Goal: Task Accomplishment & Management: Manage account settings

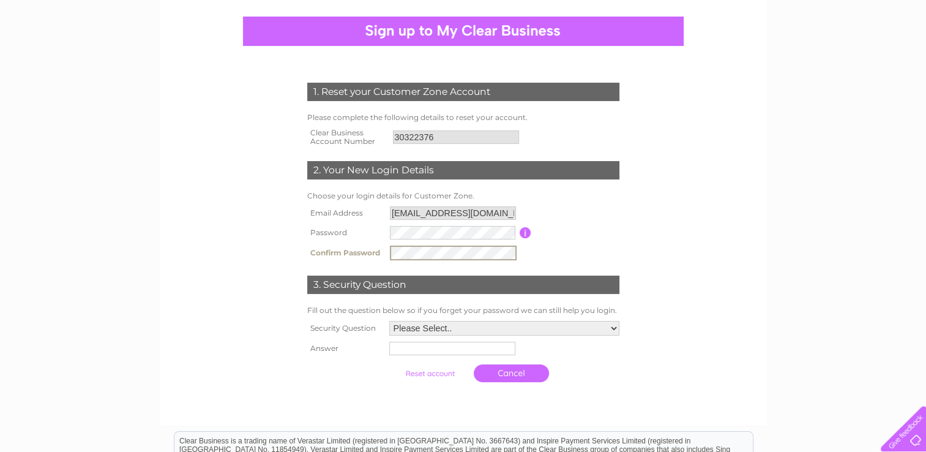
scroll to position [130, 0]
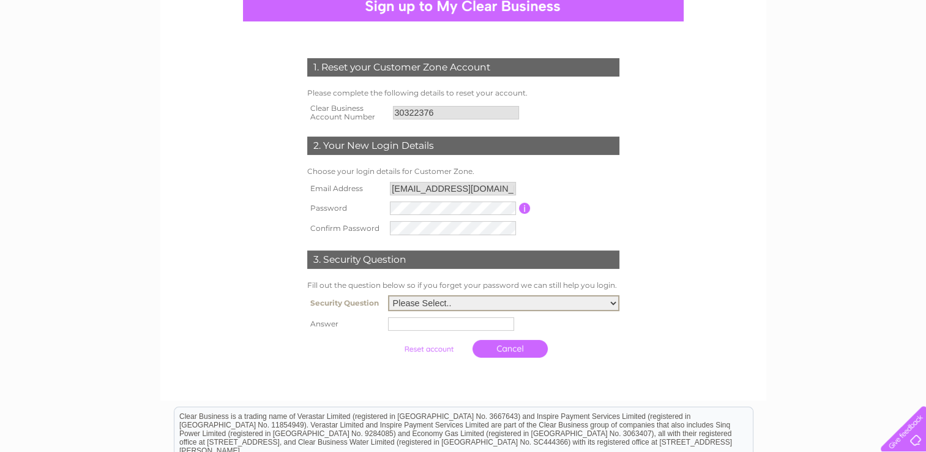
click at [614, 307] on select "Please Select.. In what town or city was your first job? In what town or city d…" at bounding box center [503, 303] width 231 height 16
select select "5"
click at [388, 295] on select "Please Select.. In what town or city was your first job? In what town or city d…" at bounding box center [503, 303] width 231 height 16
click at [468, 327] on input "text" at bounding box center [452, 323] width 127 height 15
type input "patch"
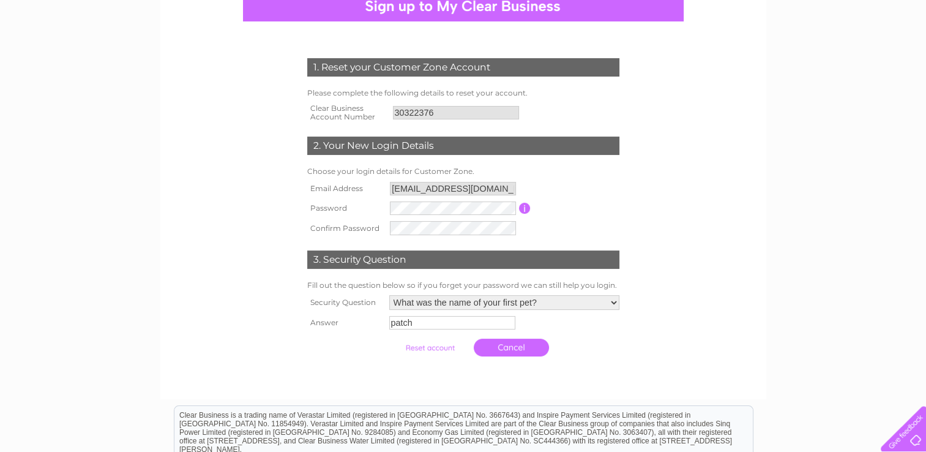
click at [445, 351] on input "submit" at bounding box center [429, 347] width 75 height 17
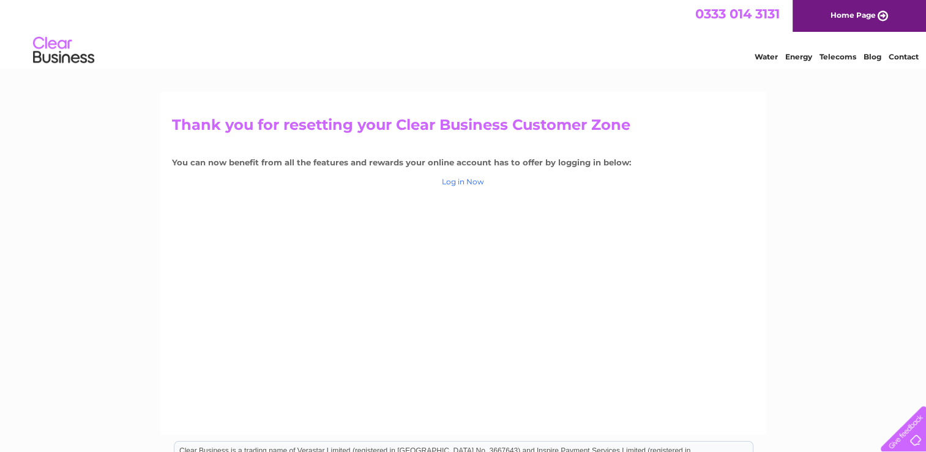
click at [463, 184] on link "Log in Now" at bounding box center [463, 181] width 42 height 9
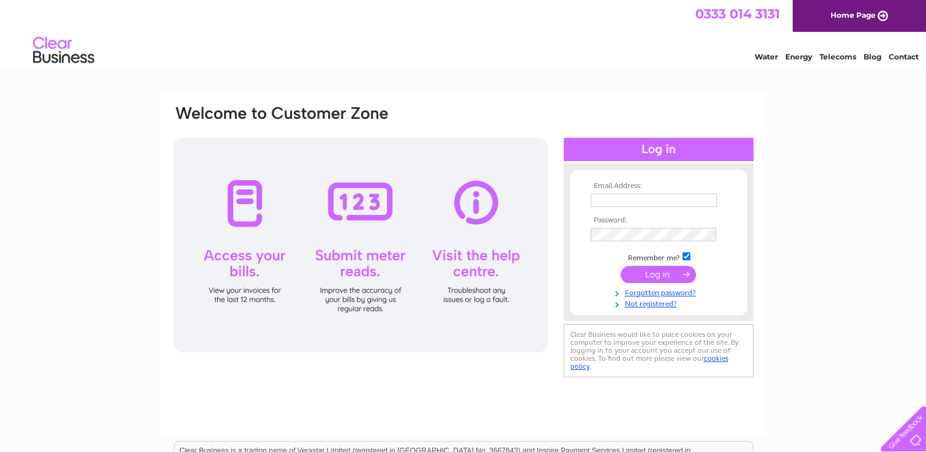
click at [598, 198] on input "text" at bounding box center [654, 199] width 126 height 13
type input "[EMAIL_ADDRESS][DOMAIN_NAME]"
click at [666, 272] on input "submit" at bounding box center [658, 274] width 75 height 17
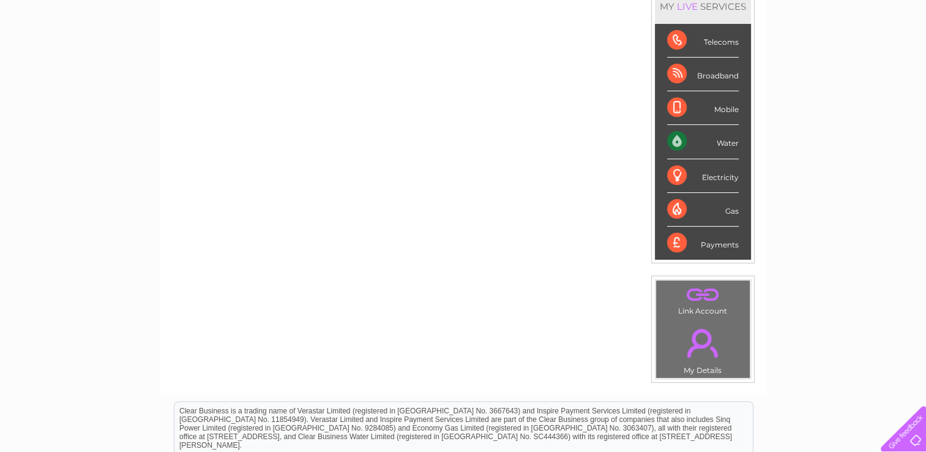
scroll to position [177, 0]
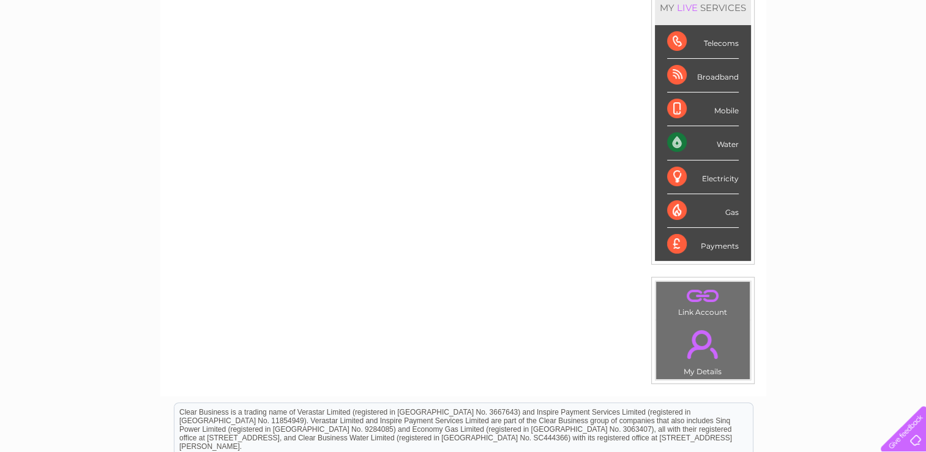
click at [671, 136] on div "Water" at bounding box center [703, 143] width 72 height 34
click at [721, 146] on div "Water" at bounding box center [703, 143] width 72 height 34
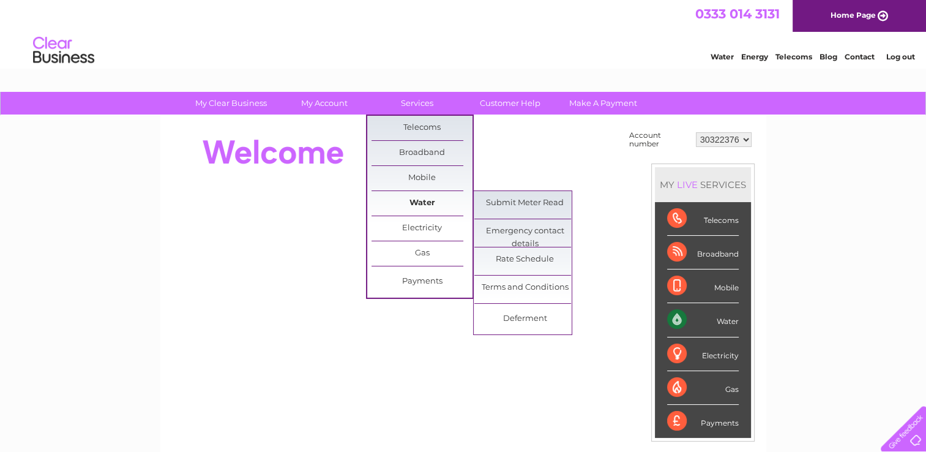
click at [409, 203] on link "Water" at bounding box center [421, 203] width 101 height 24
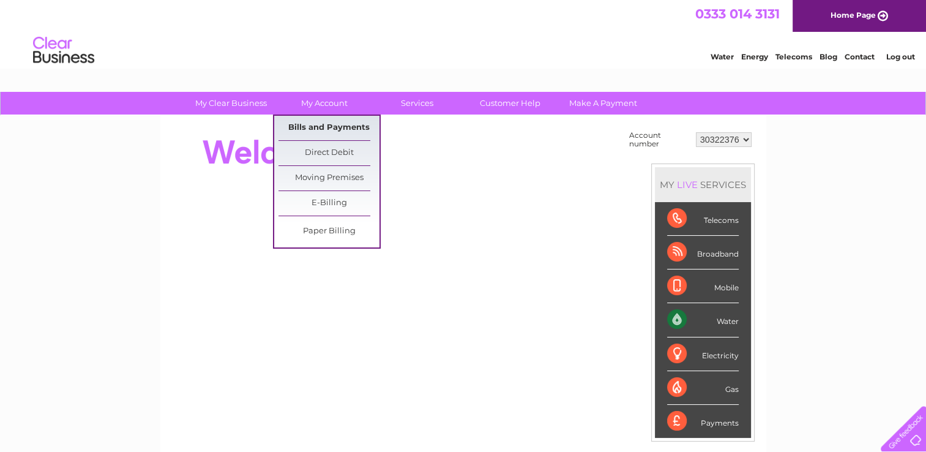
click at [319, 125] on link "Bills and Payments" at bounding box center [328, 128] width 101 height 24
click at [332, 126] on link "Bills and Payments" at bounding box center [328, 128] width 101 height 24
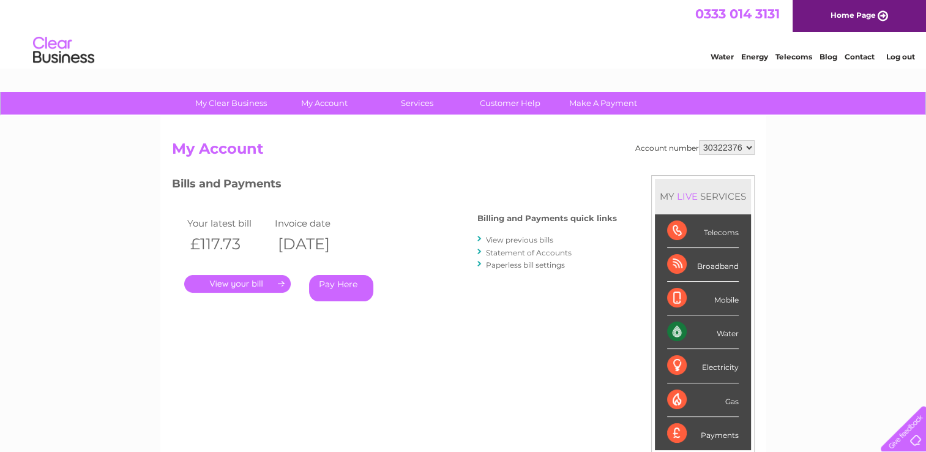
click at [504, 240] on link "View previous bills" at bounding box center [519, 239] width 67 height 9
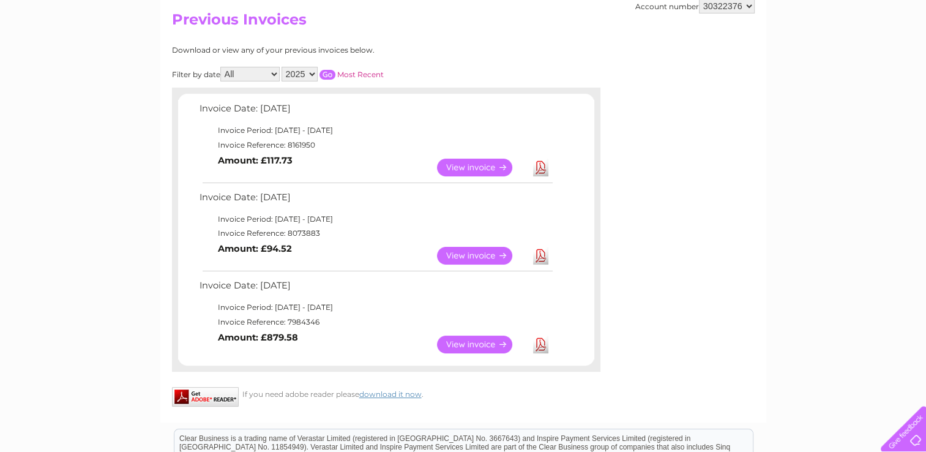
scroll to position [131, 0]
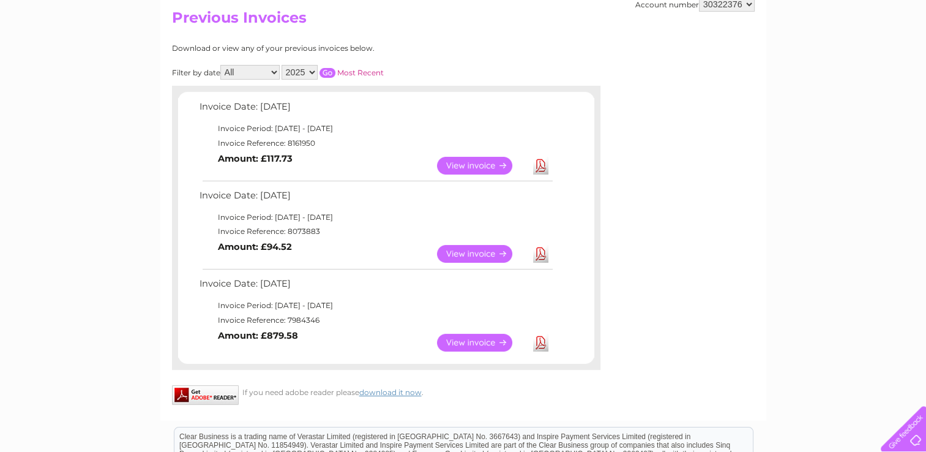
click at [470, 340] on link "View" at bounding box center [482, 343] width 90 height 18
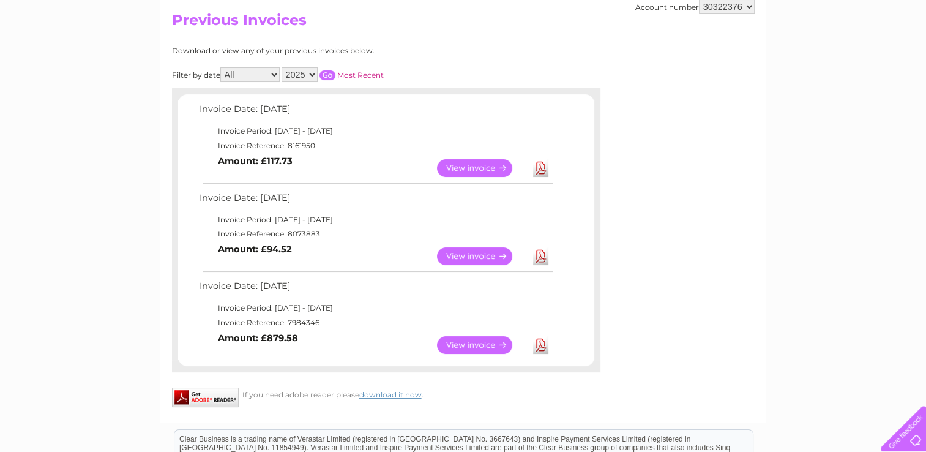
click at [465, 258] on link "View" at bounding box center [482, 256] width 90 height 18
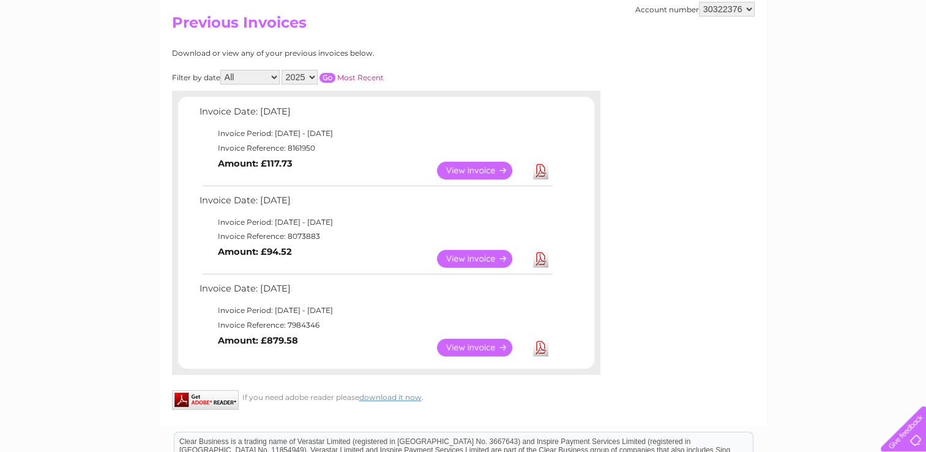
click at [455, 349] on link "View" at bounding box center [482, 347] width 90 height 18
click at [474, 259] on link "View" at bounding box center [482, 259] width 90 height 18
click at [455, 258] on link "View" at bounding box center [482, 259] width 90 height 18
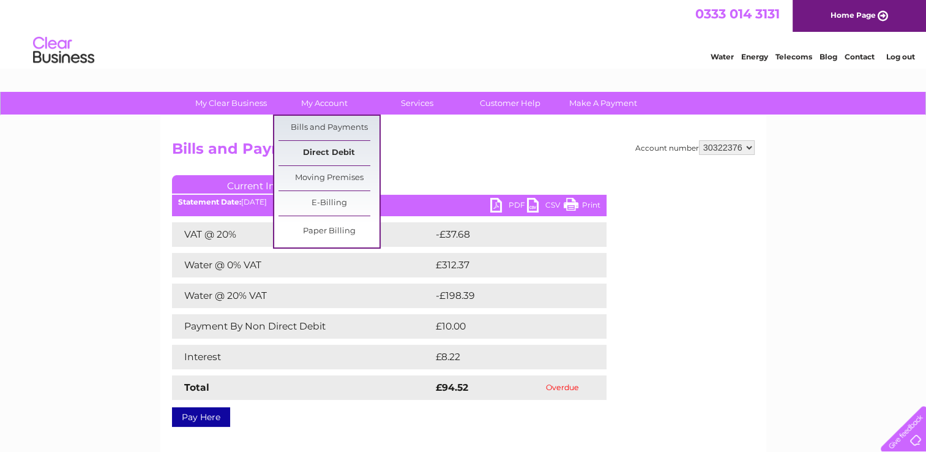
click at [323, 149] on link "Direct Debit" at bounding box center [328, 153] width 101 height 24
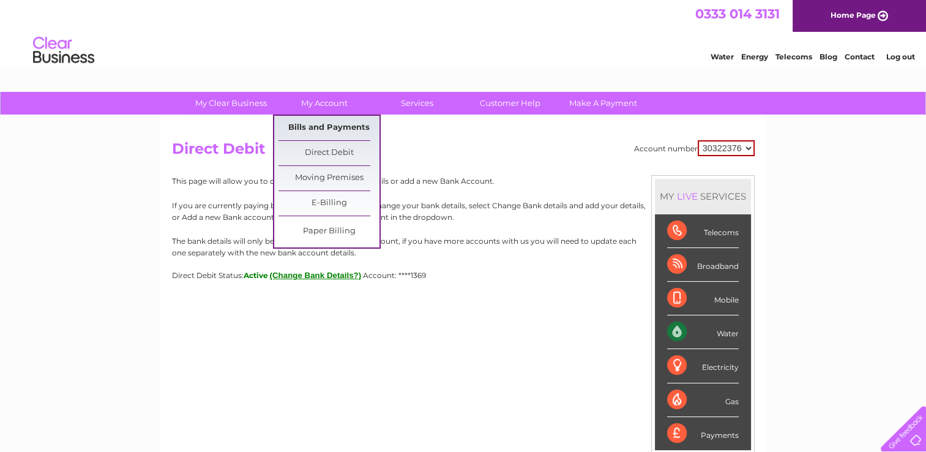
click at [336, 126] on link "Bills and Payments" at bounding box center [328, 128] width 101 height 24
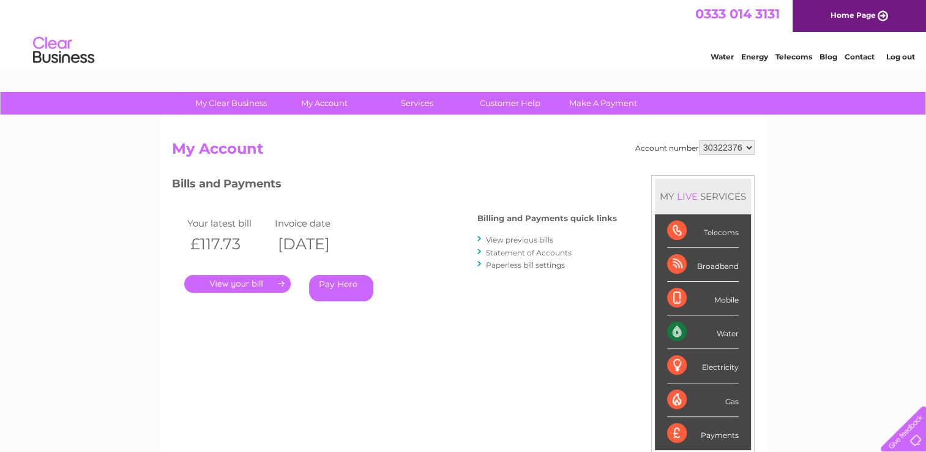
click at [524, 221] on h4 "Billing and Payments quick links" at bounding box center [547, 218] width 140 height 9
